Goal: Information Seeking & Learning: Learn about a topic

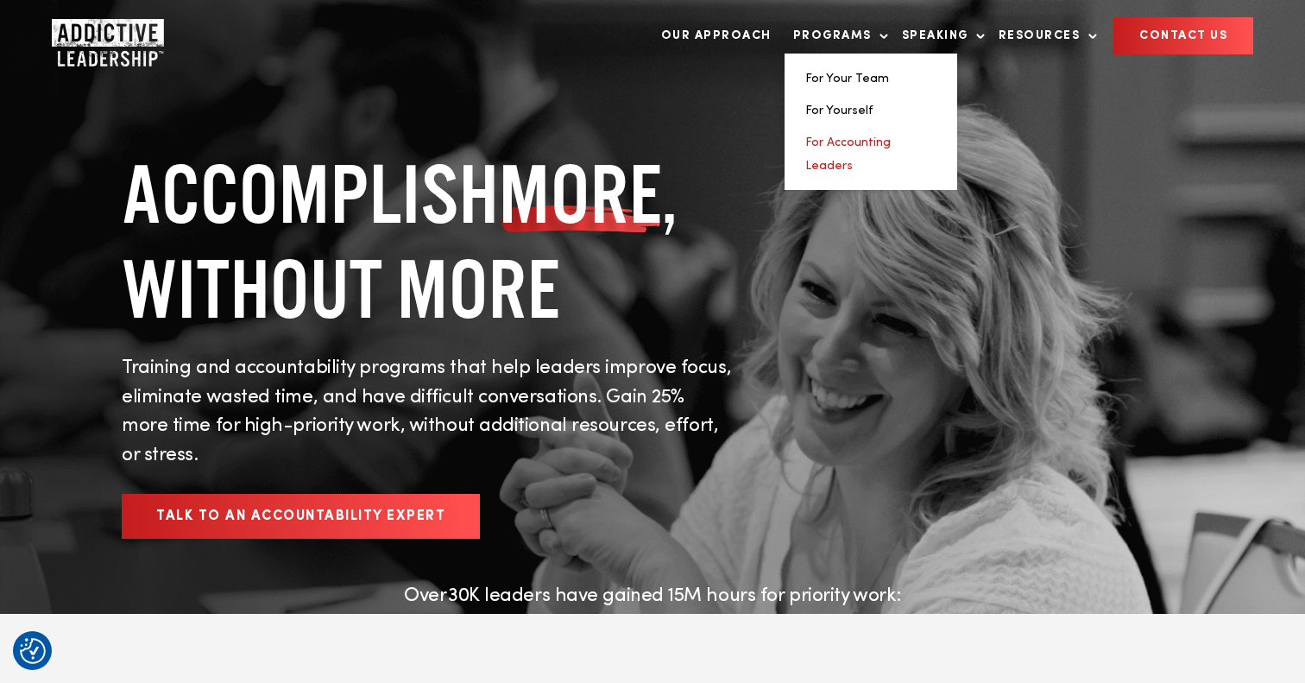
click at [844, 145] on link "For Accounting Leaders" at bounding box center [847, 153] width 85 height 35
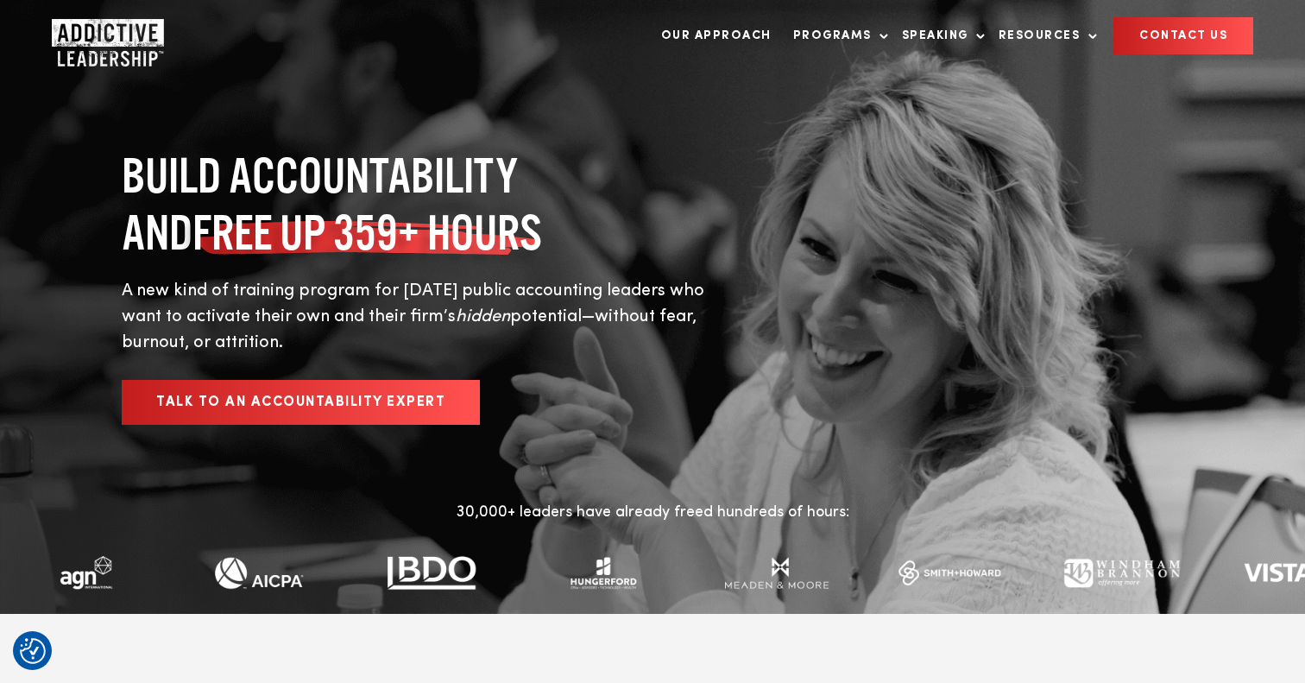
drag, startPoint x: 230, startPoint y: 272, endPoint x: 291, endPoint y: 322, distance: 78.5
click at [291, 322] on p "A new kind of training program for [DATE] public accounting leaders who want to…" at bounding box center [428, 317] width 613 height 78
copy p "training program for [DATE] public accounting leaders who want to activate thei…"
